Goal: Information Seeking & Learning: Learn about a topic

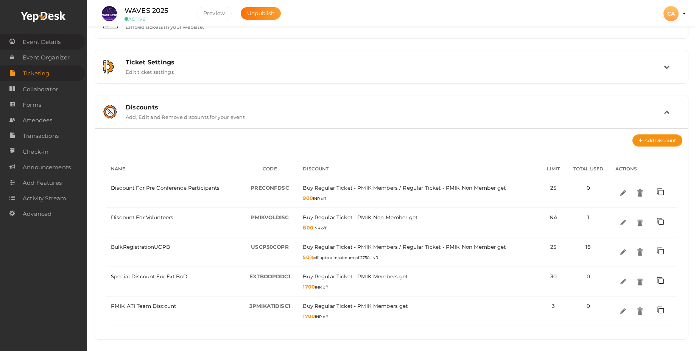
click at [59, 43] on span "Event Details" at bounding box center [42, 41] width 38 height 15
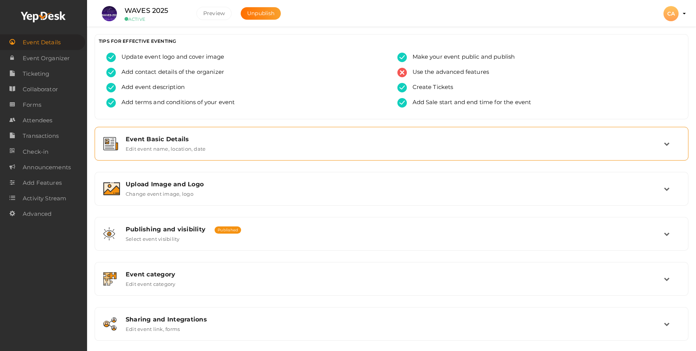
click at [238, 154] on div "Event Basic Details Edit event name, location, date" at bounding box center [392, 143] width 586 height 25
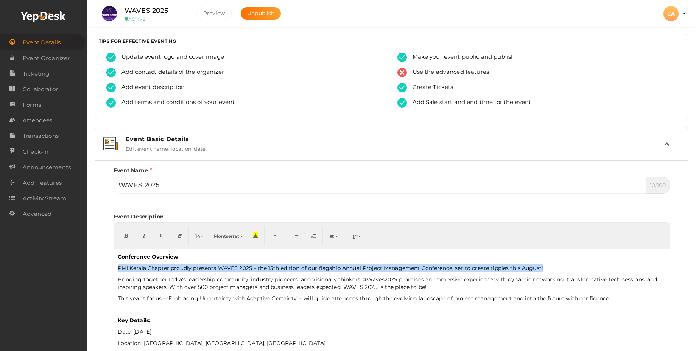
drag, startPoint x: 545, startPoint y: 267, endPoint x: 134, endPoint y: 271, distance: 411.5
click at [116, 268] on div "Conference Overview PMI Kerala Chapter proudly presents WAVES 2025 – the 15th e…" at bounding box center [392, 312] width 556 height 127
copy p "PMI Kerala Chapter proudly presents WAVES 2025 – the 15th edition of our flagsh…"
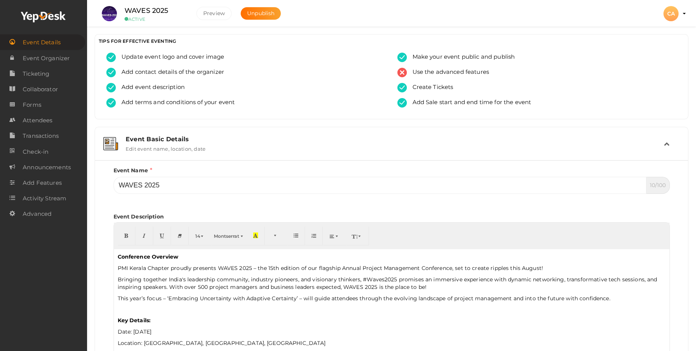
drag, startPoint x: 221, startPoint y: 305, endPoint x: 241, endPoint y: 301, distance: 19.6
click at [222, 305] on div "Conference Overview PMI Kerala Chapter proudly presents WAVES 2025 – the 15th e…" at bounding box center [392, 312] width 556 height 127
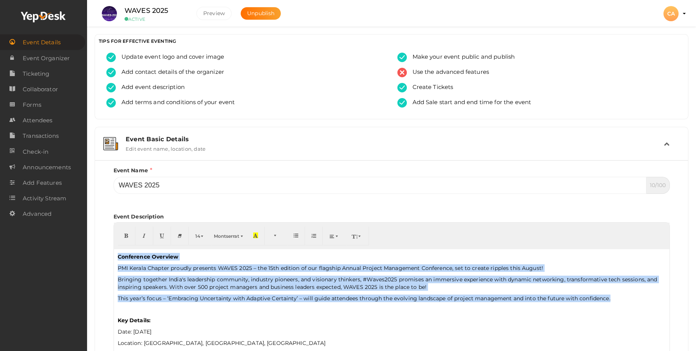
drag, startPoint x: 613, startPoint y: 297, endPoint x: 139, endPoint y: 279, distance: 473.9
click at [116, 257] on div "Conference Overview PMI Kerala Chapter proudly presents WAVES 2025 – the 15th e…" at bounding box center [392, 312] width 556 height 127
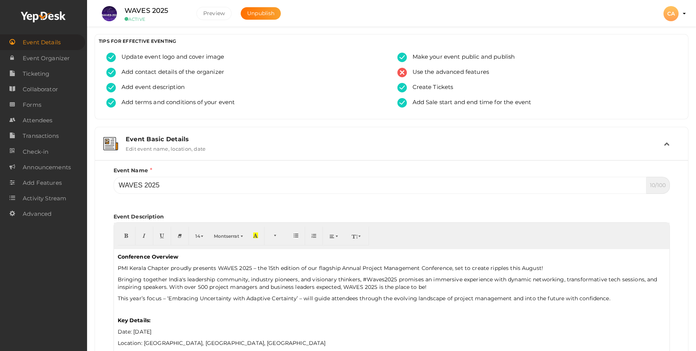
click at [572, 321] on p "Key Details:" at bounding box center [392, 320] width 548 height 8
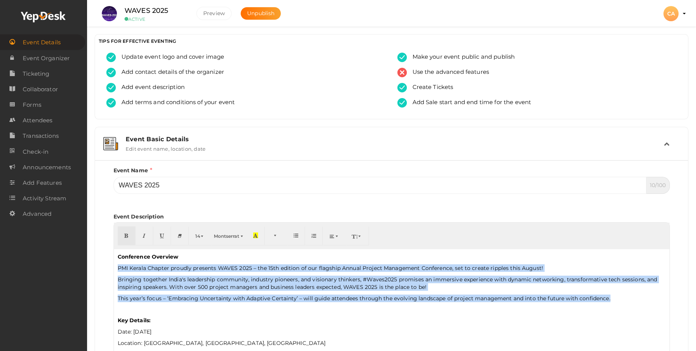
drag, startPoint x: 614, startPoint y: 298, endPoint x: 114, endPoint y: 268, distance: 500.9
click at [114, 268] on div "Conference Overview PMI Kerala Chapter proudly presents WAVES 2025 – the 15th e…" at bounding box center [392, 312] width 556 height 127
copy div "PMI Kerala Chapter proudly presents WAVES 2025 – the 15th edition of our flagsh…"
